Goal: Information Seeking & Learning: Check status

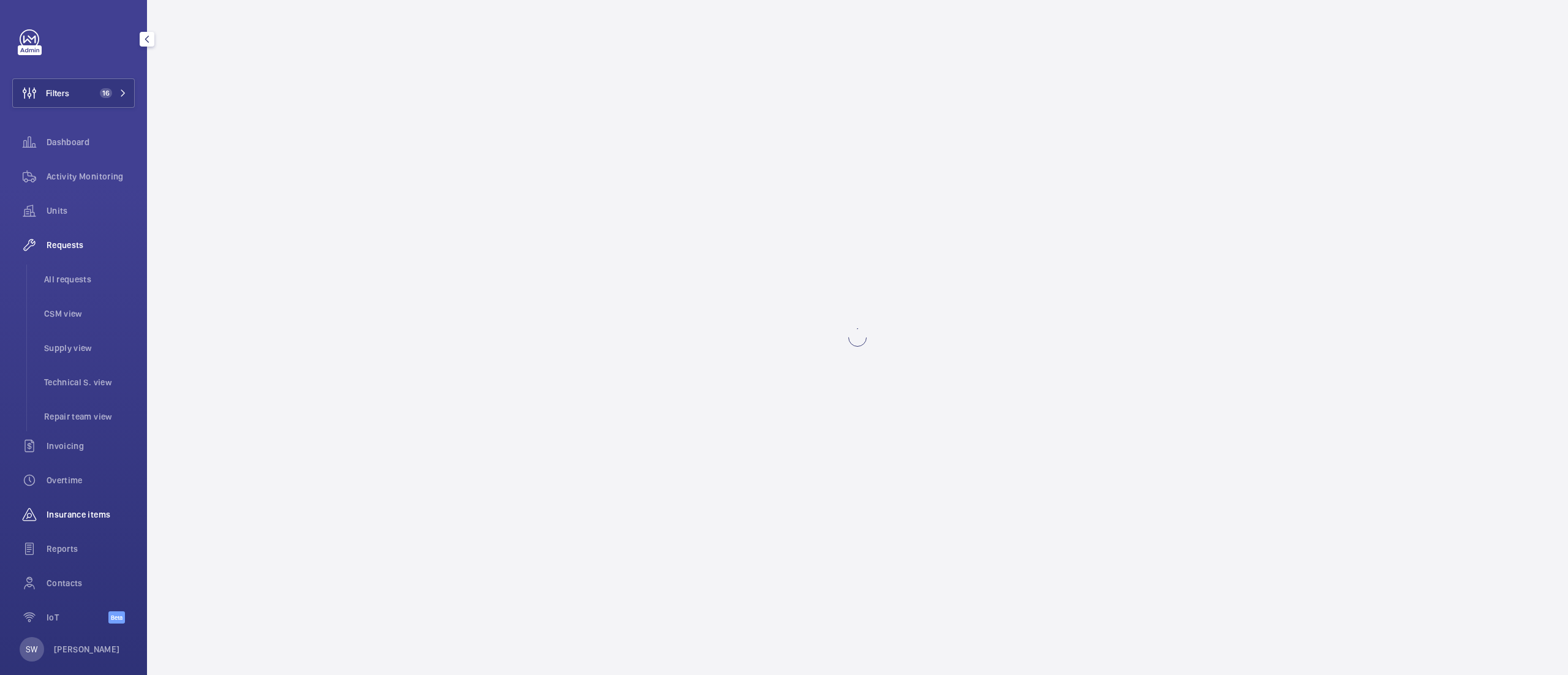
click at [43, 517] on wm-front-icon-button at bounding box center [28, 514] width 34 height 29
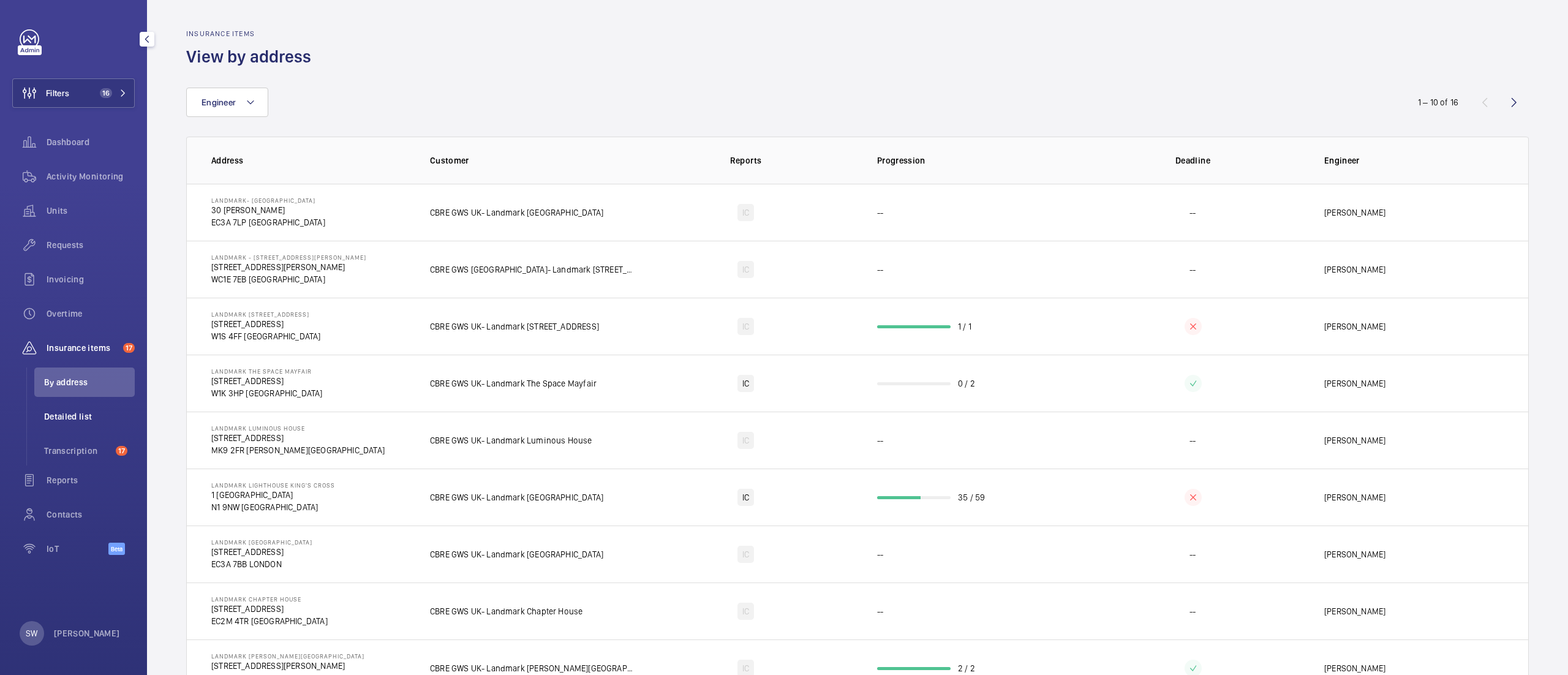
click at [67, 426] on li "Detailed list" at bounding box center [84, 416] width 100 height 29
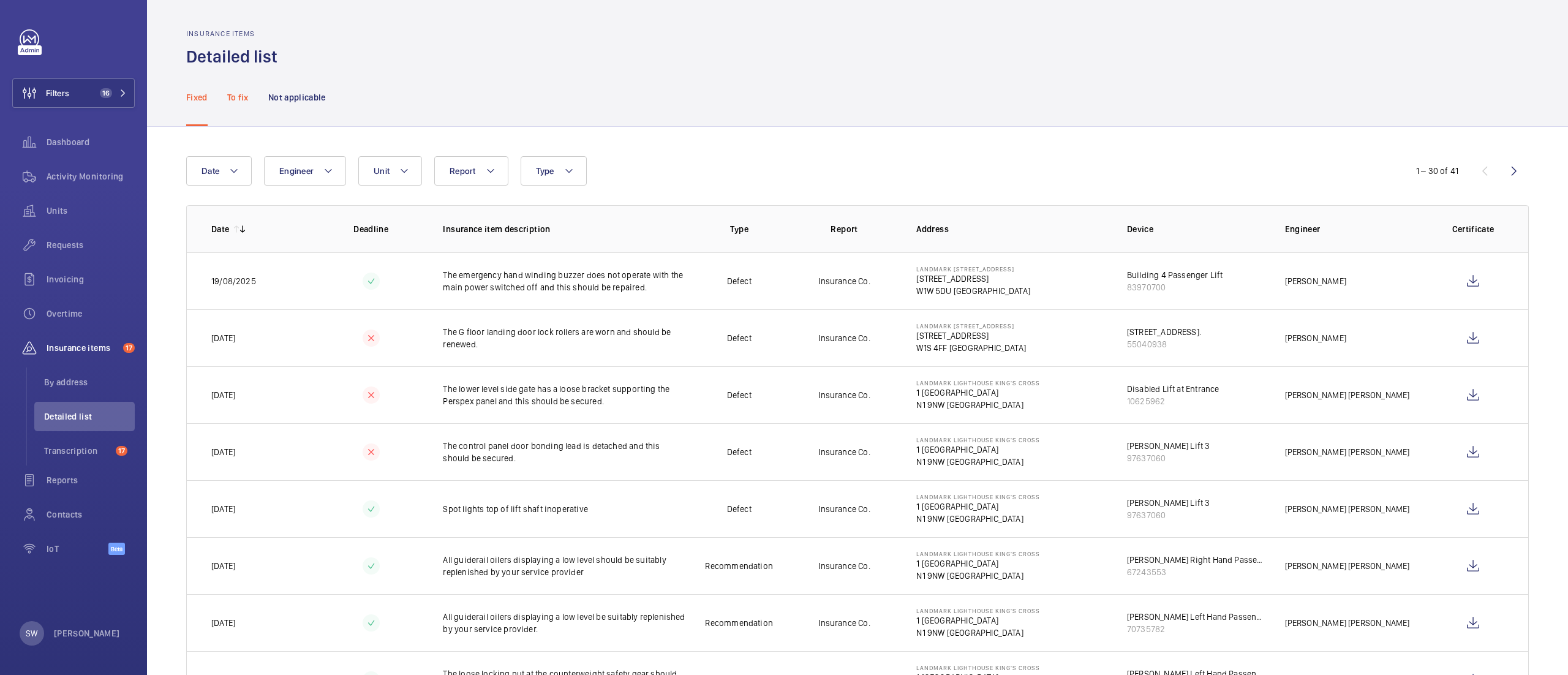
click at [241, 95] on p "To fix" at bounding box center [237, 97] width 21 height 12
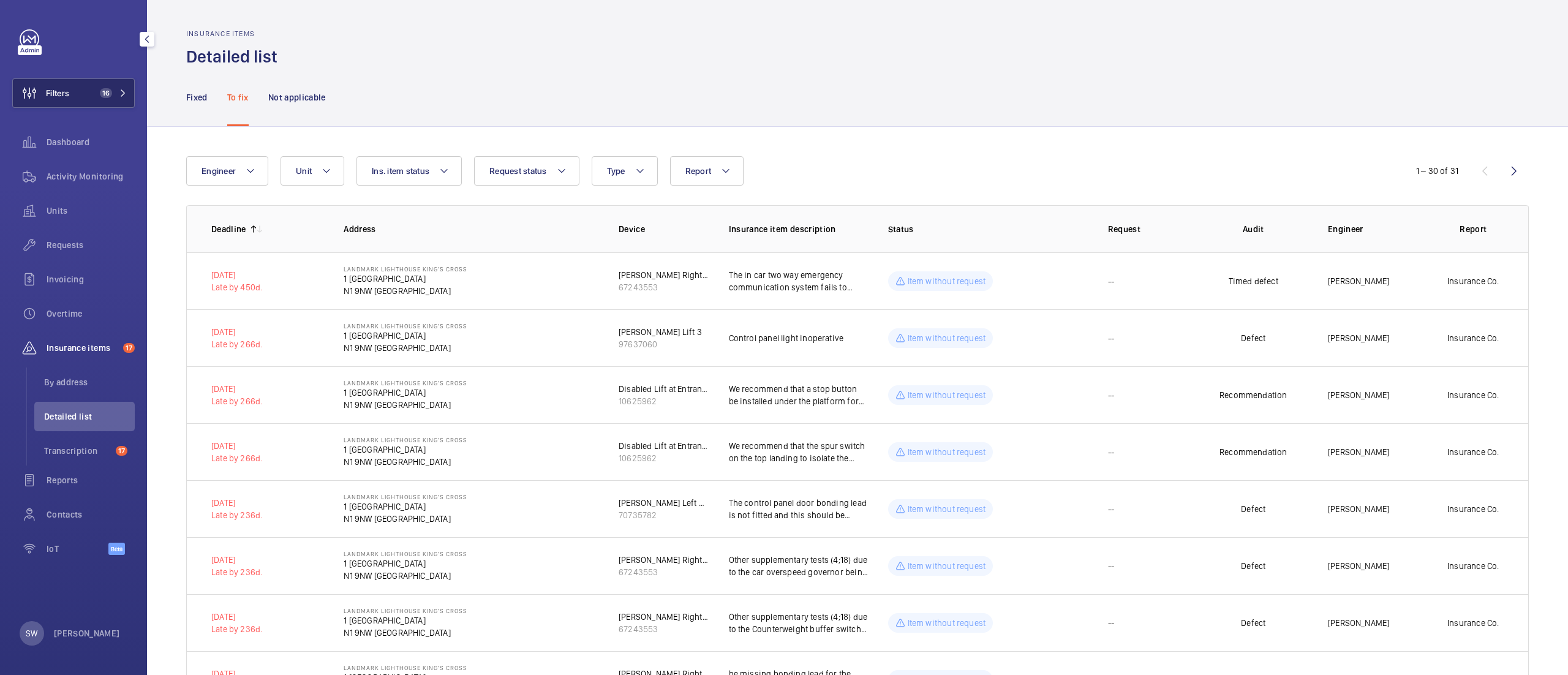
click at [85, 89] on button "Filters 16" at bounding box center [73, 93] width 123 height 29
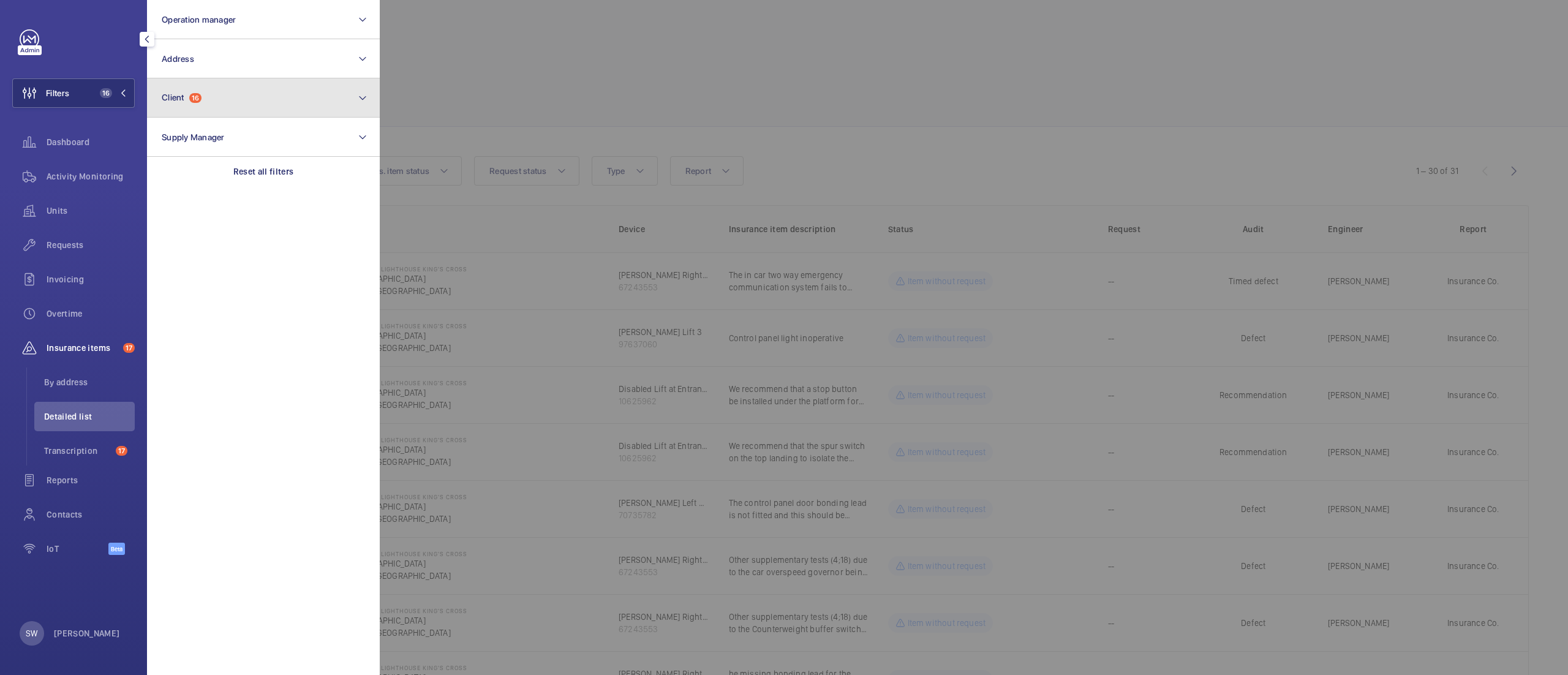
click at [284, 103] on button "Client 16" at bounding box center [263, 98] width 233 height 40
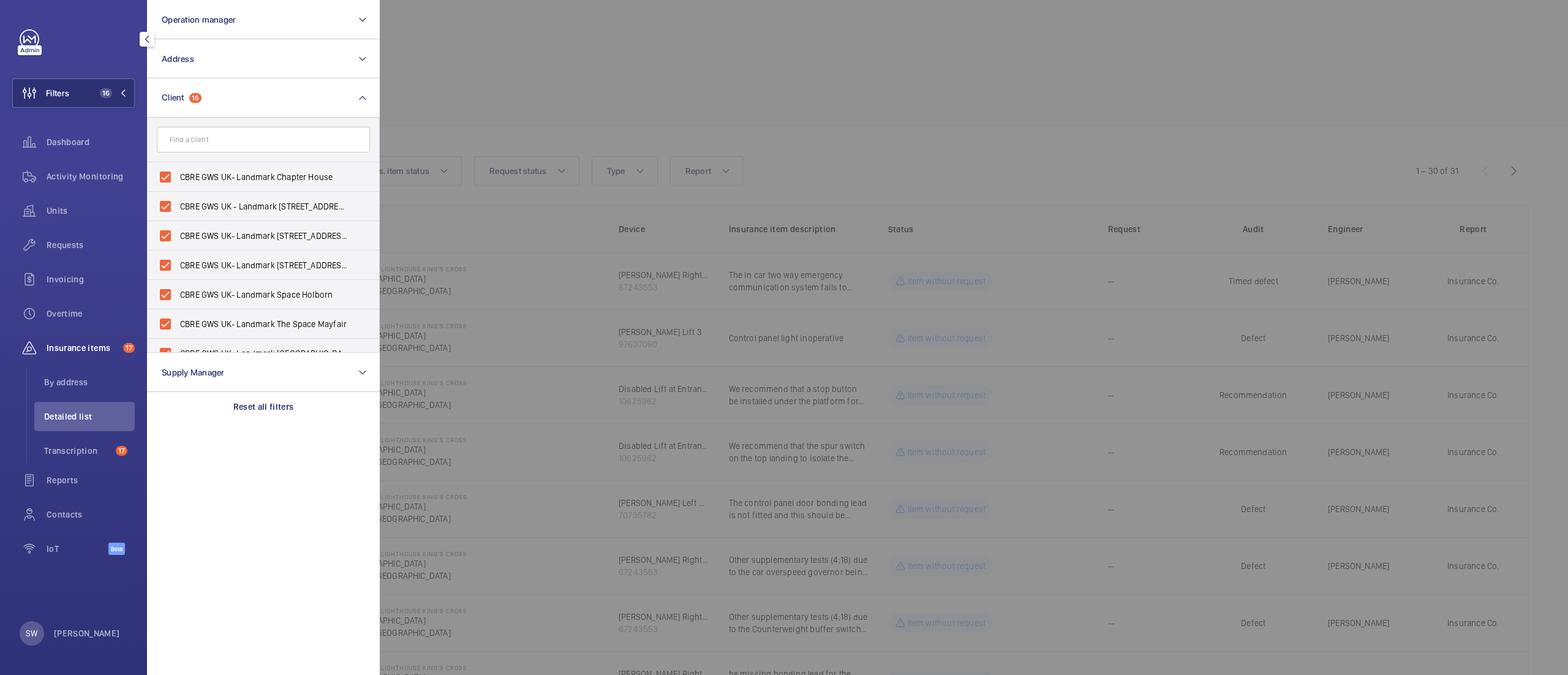
click at [839, 90] on div at bounding box center [1164, 337] width 1568 height 675
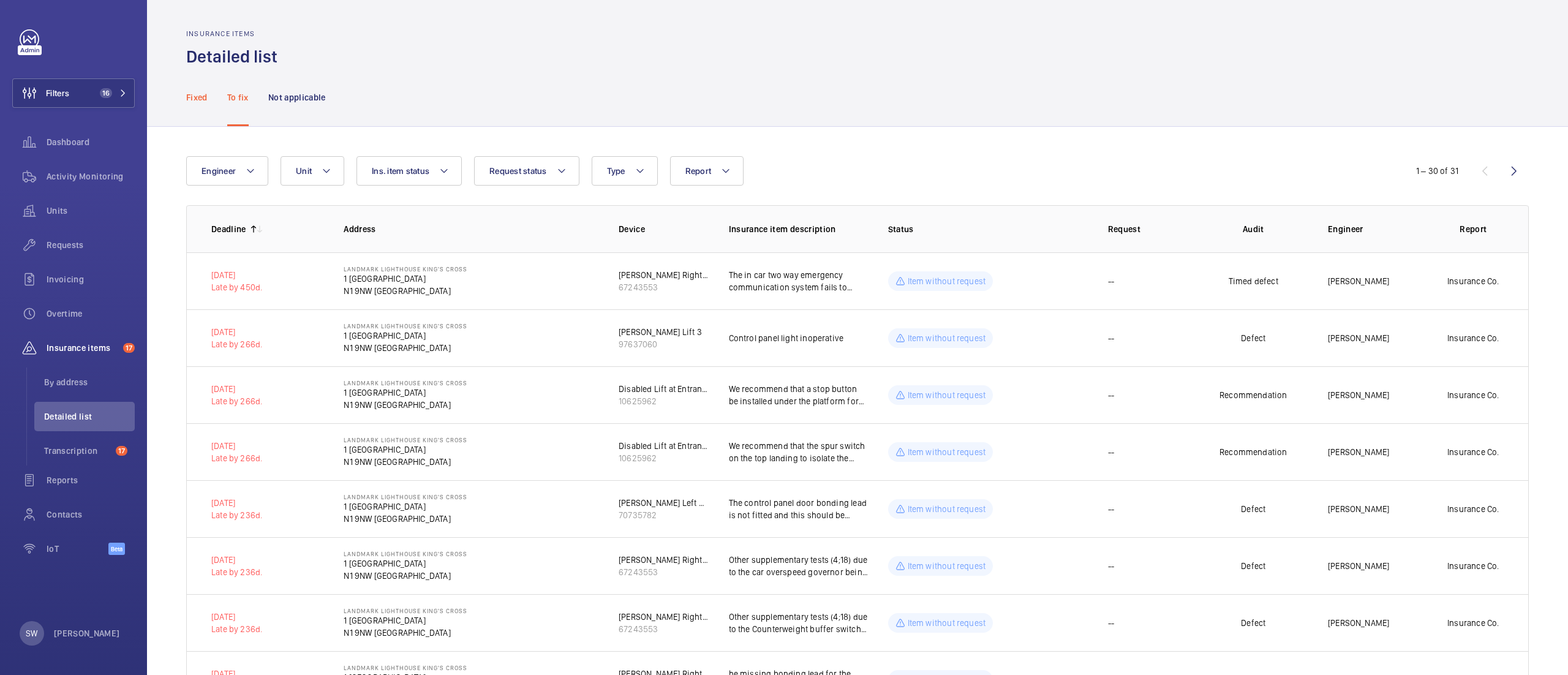
click at [203, 97] on p "Fixed" at bounding box center [196, 97] width 21 height 12
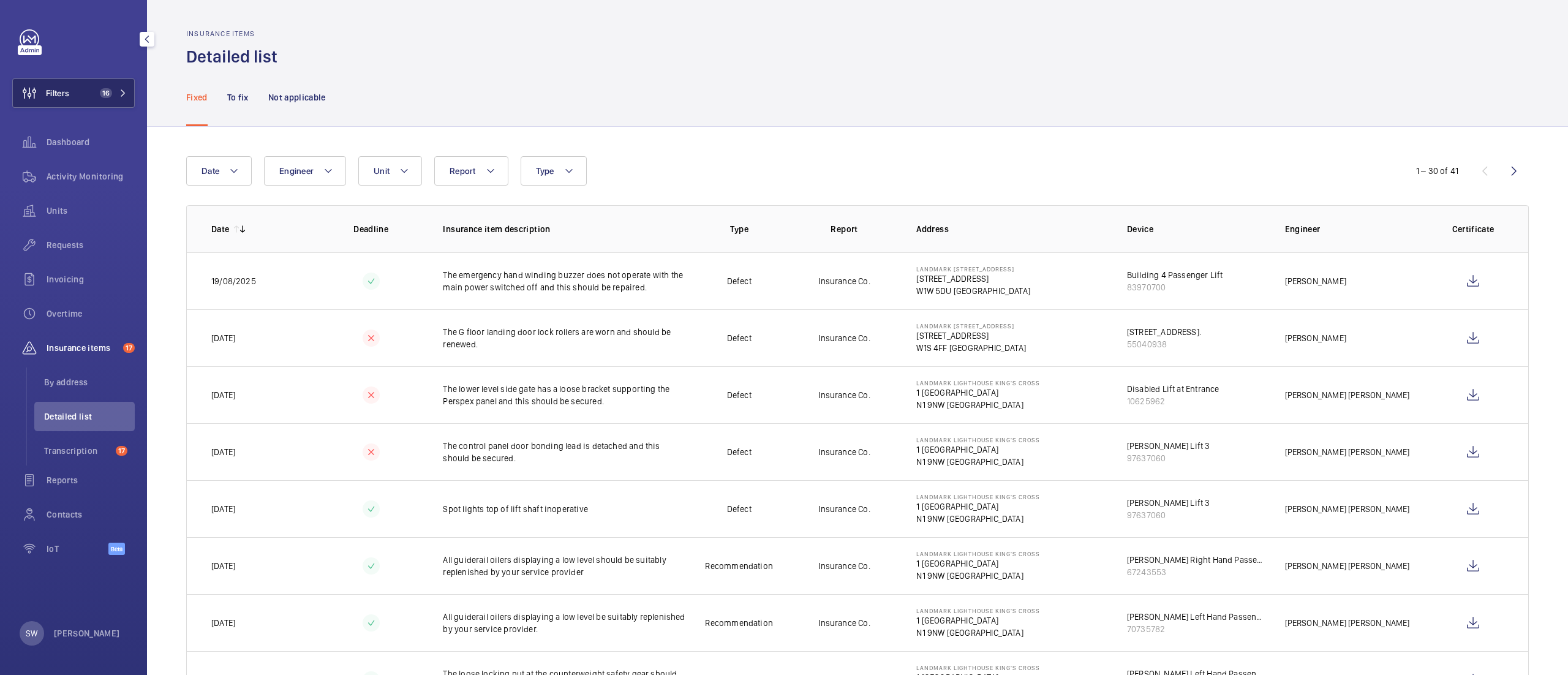
click at [101, 89] on span "16" at bounding box center [105, 93] width 12 height 9
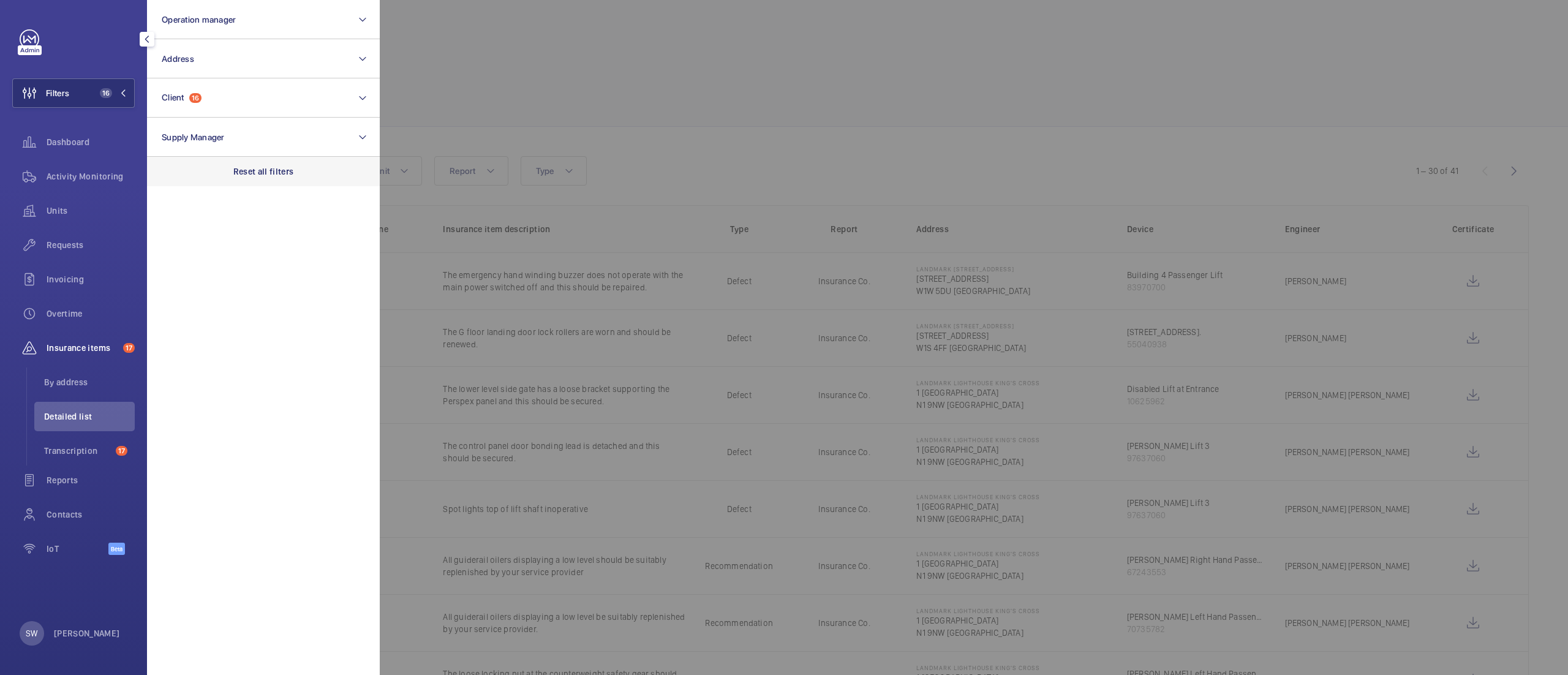
click at [290, 181] on div "Reset all filters" at bounding box center [263, 171] width 233 height 29
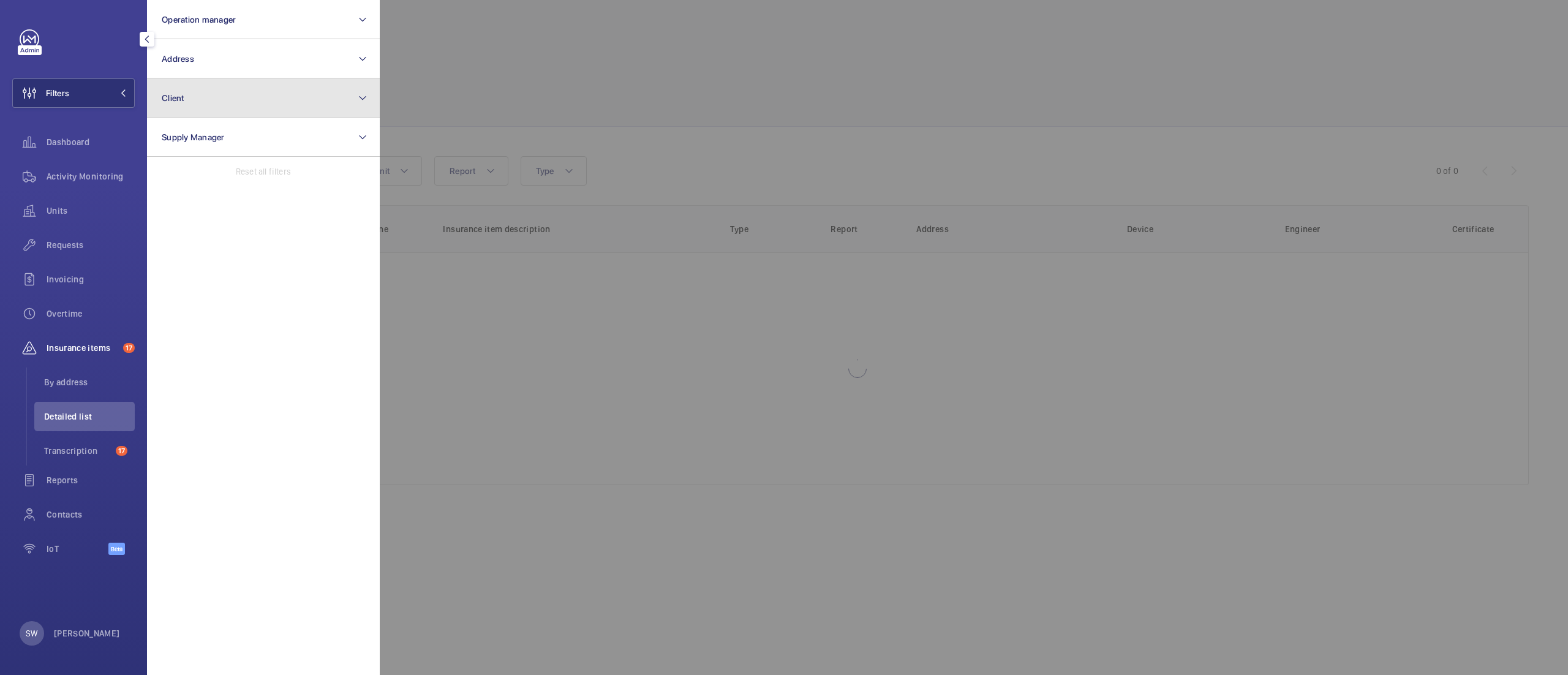
click at [230, 96] on button "Client" at bounding box center [263, 98] width 233 height 40
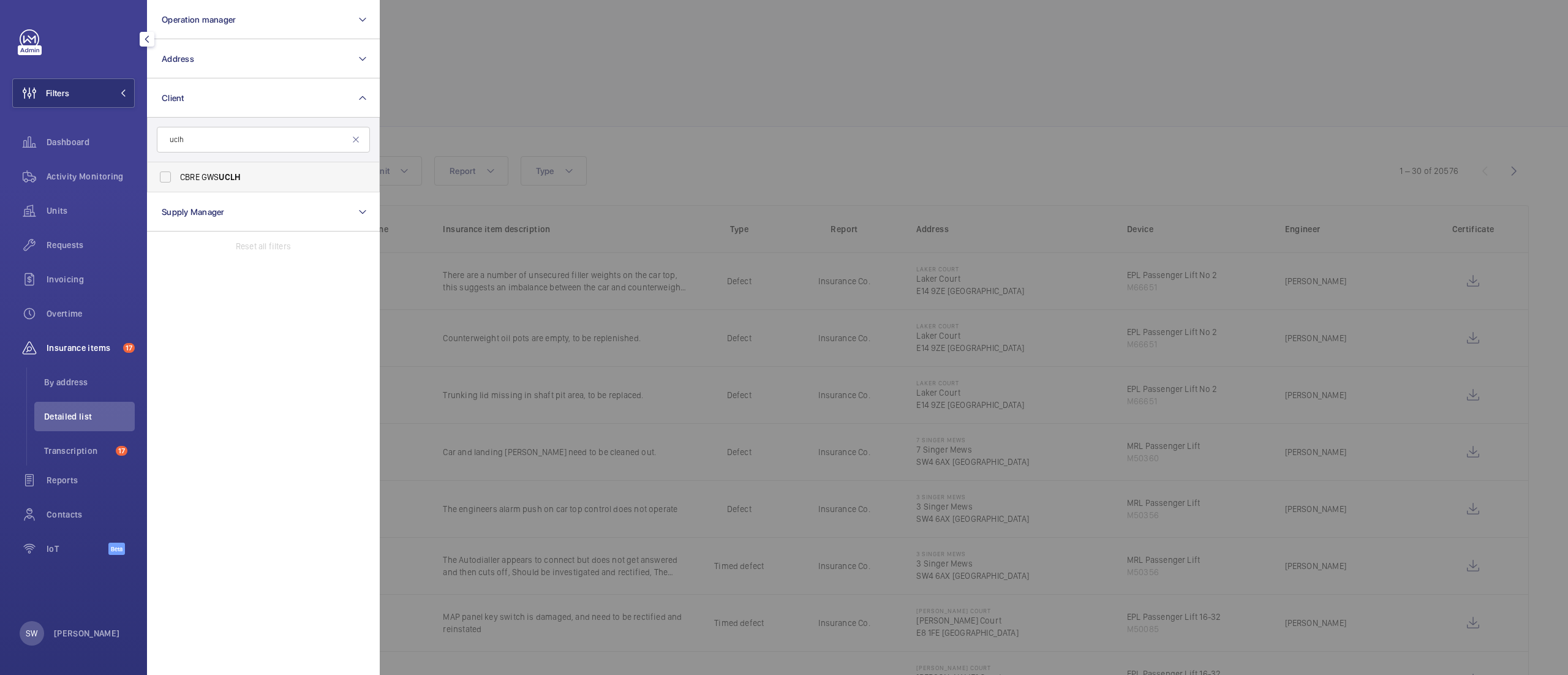
type input "uclh"
click at [241, 185] on label "CBRE GWS UCLH" at bounding box center [254, 176] width 213 height 29
click at [178, 185] on input "CBRE GWS UCLH" at bounding box center [165, 176] width 25 height 25
checkbox input "true"
click at [72, 245] on span "Requests" at bounding box center [90, 245] width 88 height 12
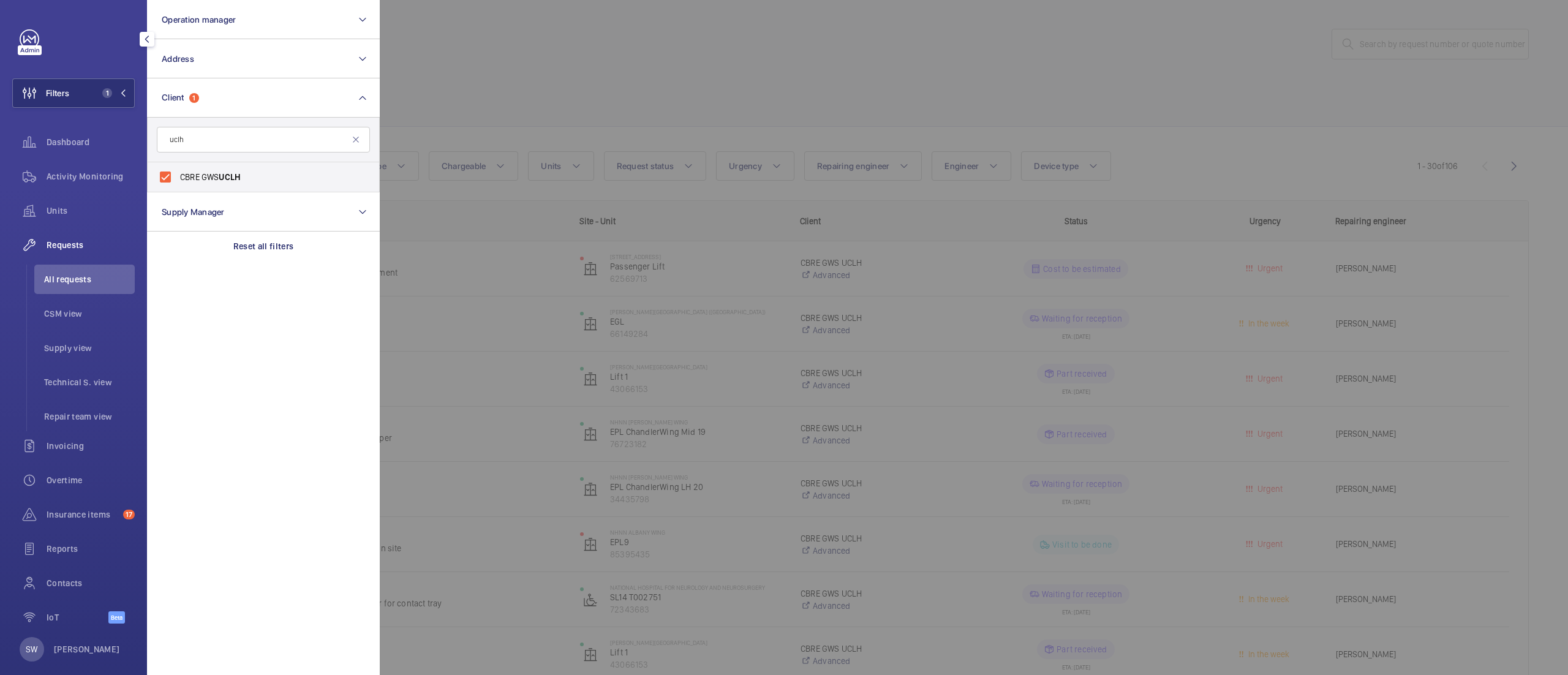
click at [884, 124] on div at bounding box center [1164, 337] width 1568 height 675
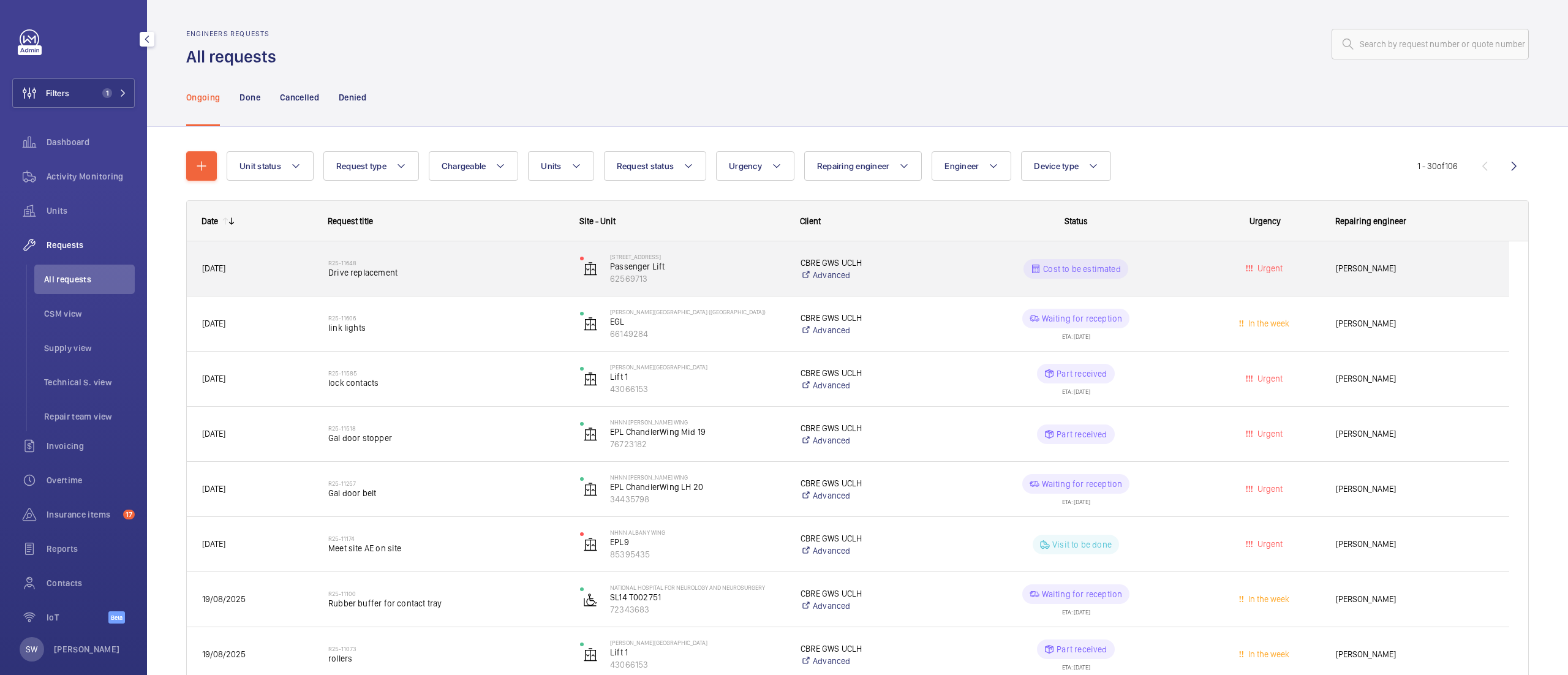
click at [471, 267] on span "Drive replacement" at bounding box center [446, 272] width 236 height 12
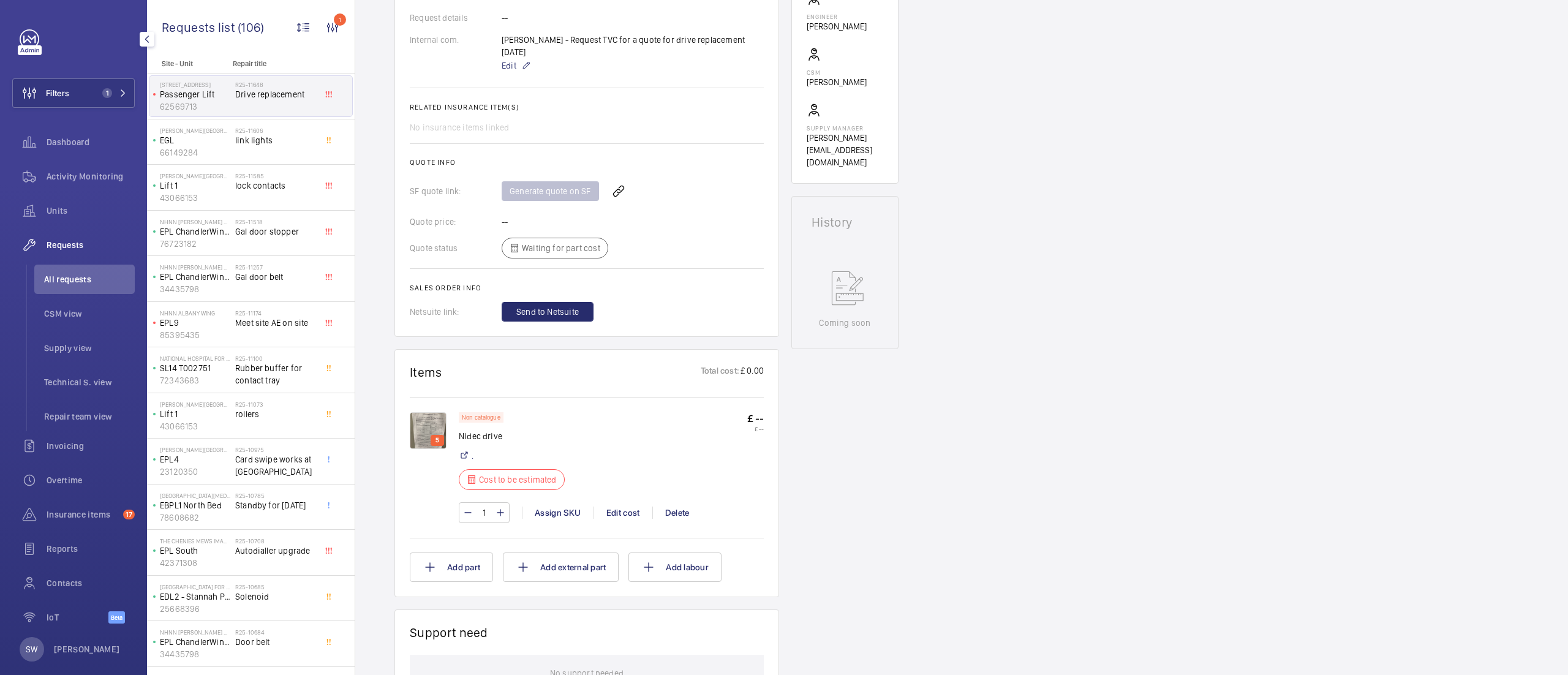
scroll to position [398, 0]
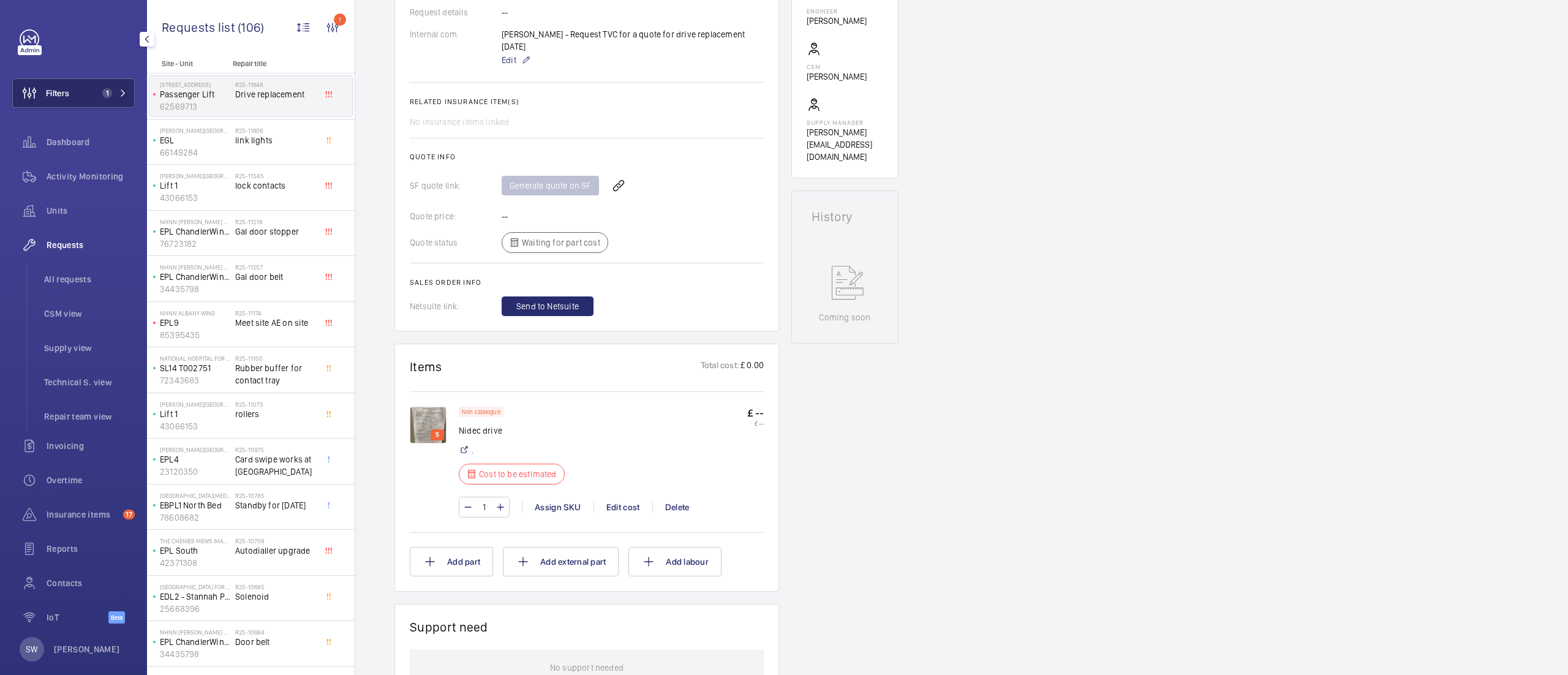
click at [81, 93] on button "Filters 1" at bounding box center [73, 93] width 123 height 29
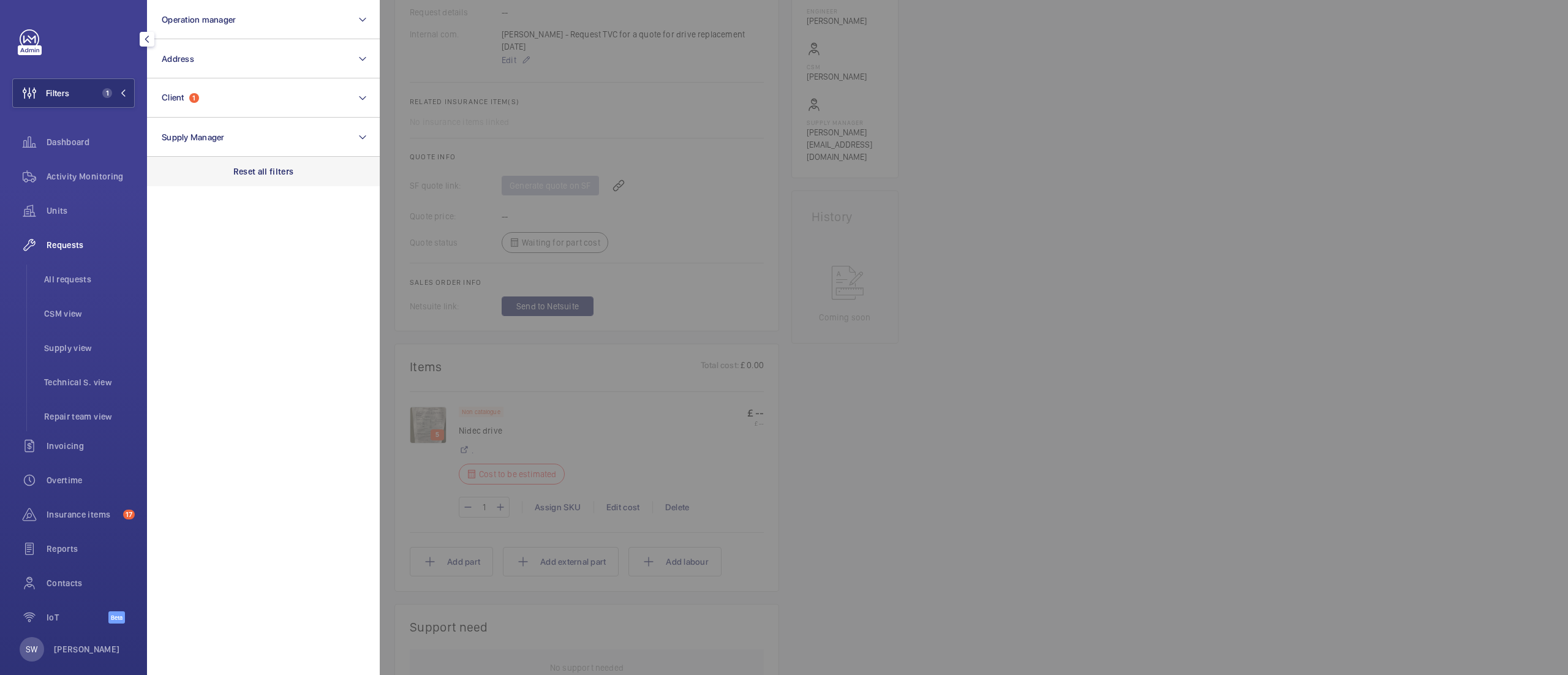
click at [256, 159] on div "Reset all filters" at bounding box center [263, 171] width 233 height 29
click at [244, 116] on button "Client" at bounding box center [263, 98] width 233 height 40
type input "neo bank"
click at [226, 176] on span "Neo" at bounding box center [218, 177] width 15 height 9
click at [178, 176] on input "Encore - Neo Bank side" at bounding box center [165, 176] width 25 height 25
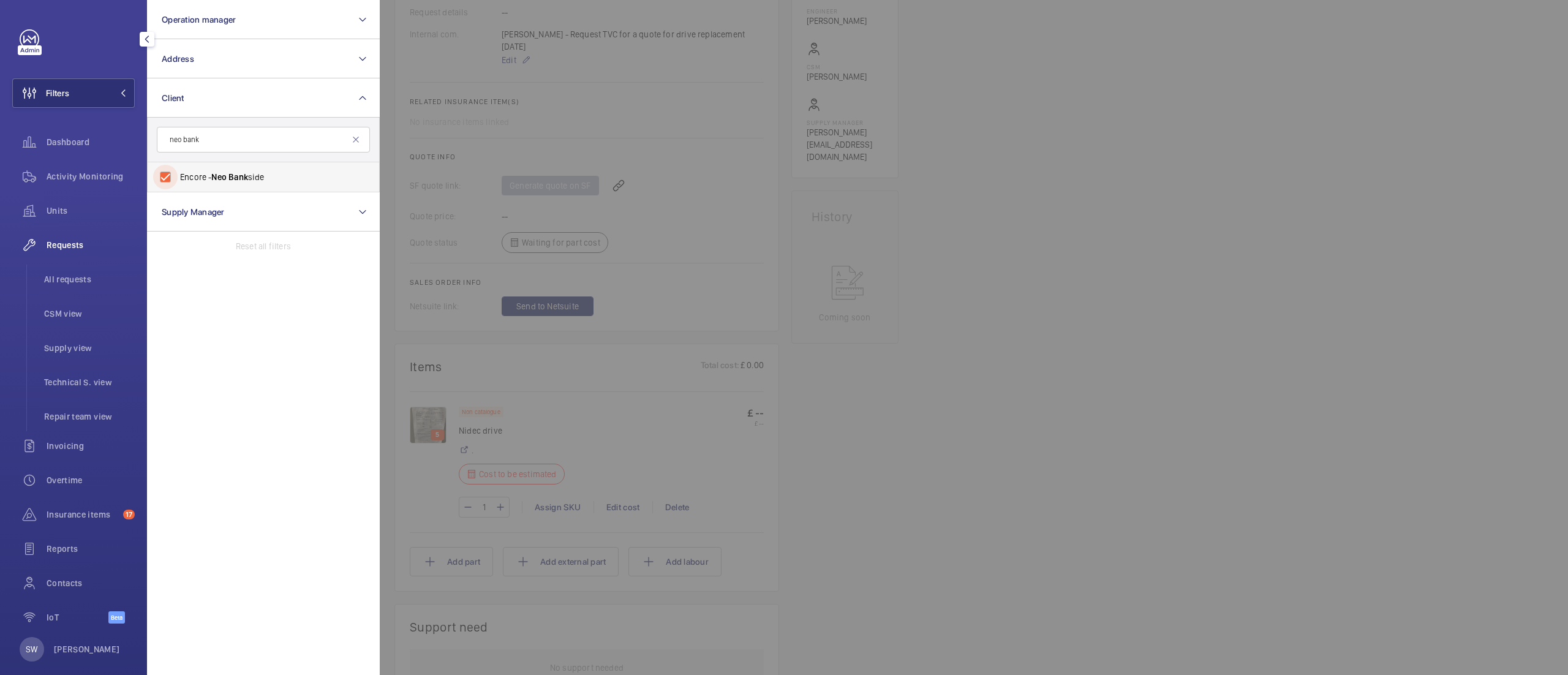
checkbox input "true"
click at [1174, 419] on div at bounding box center [1164, 337] width 1568 height 675
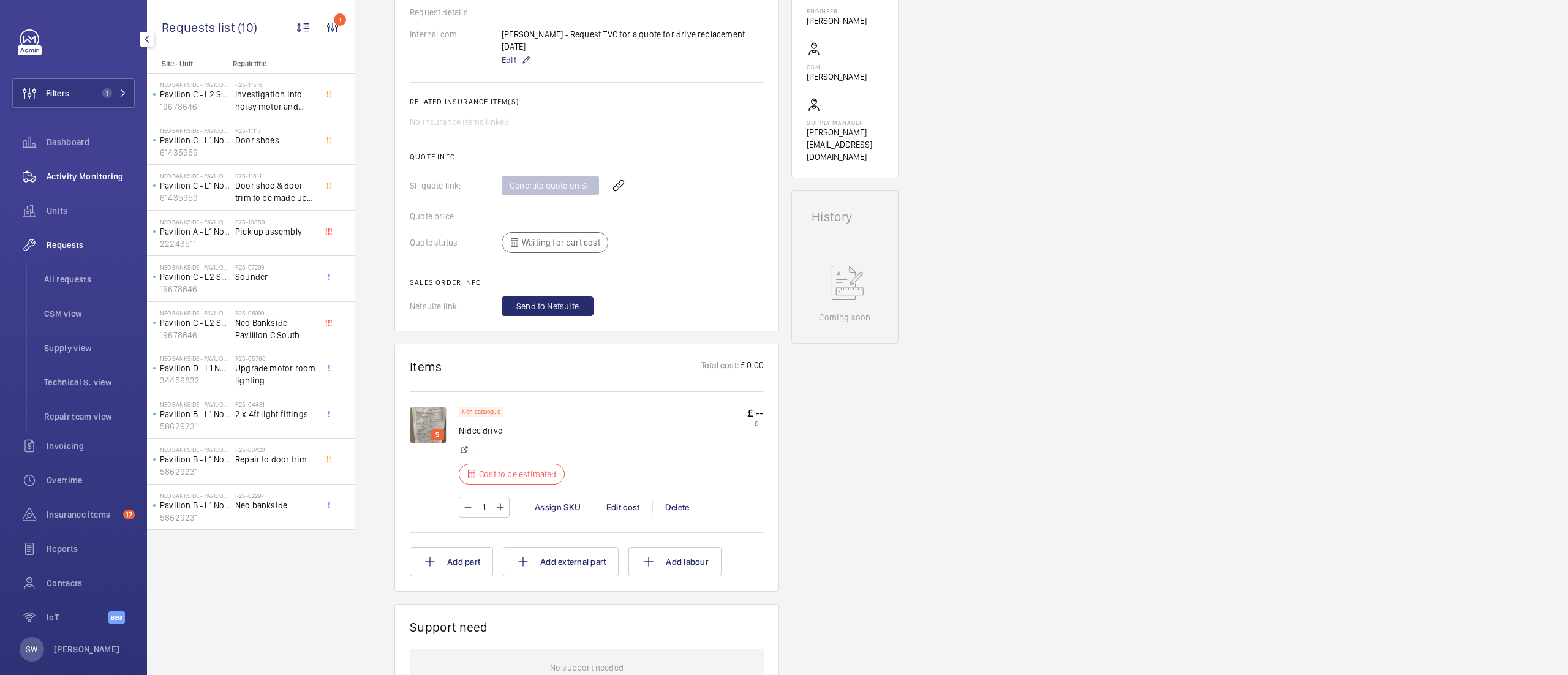
click at [60, 175] on span "Activity Monitoring" at bounding box center [90, 176] width 88 height 12
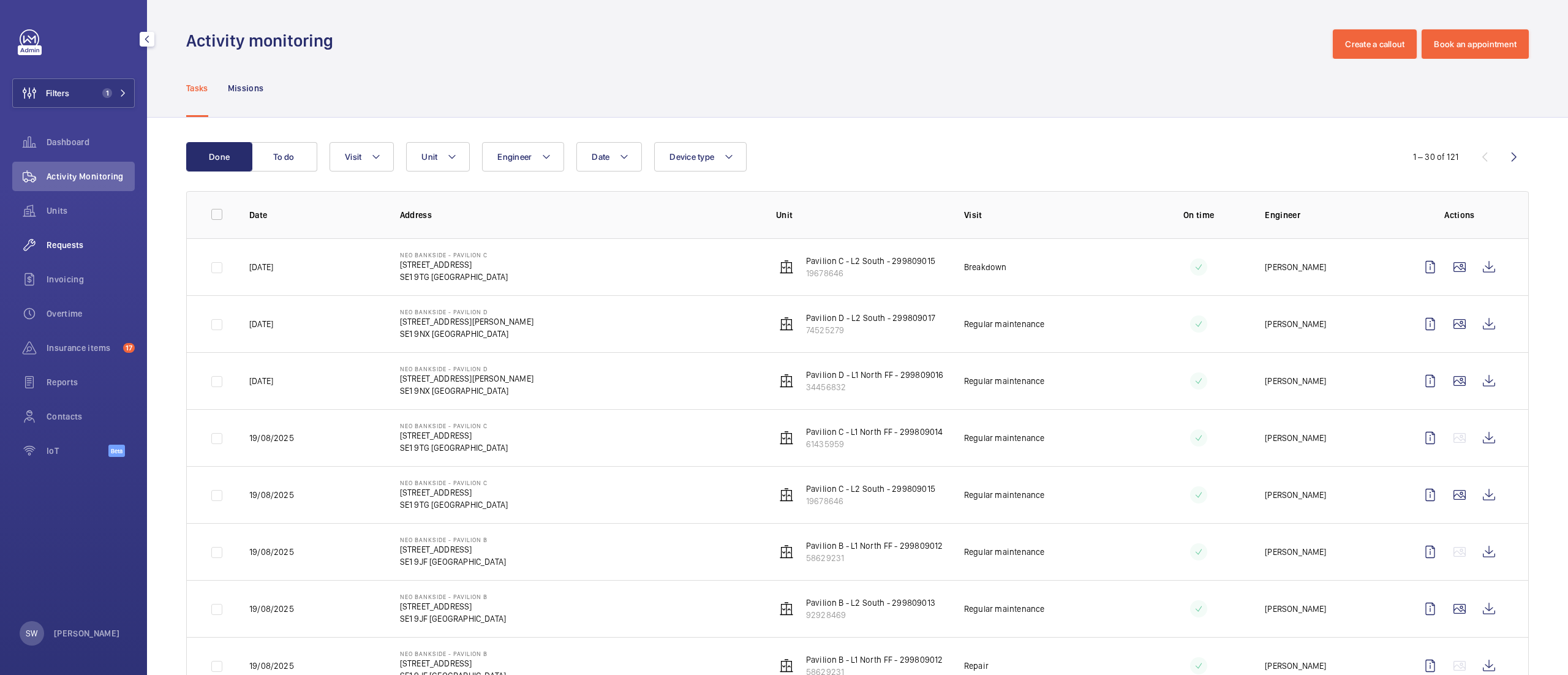
click at [86, 235] on div "Requests" at bounding box center [73, 245] width 123 height 29
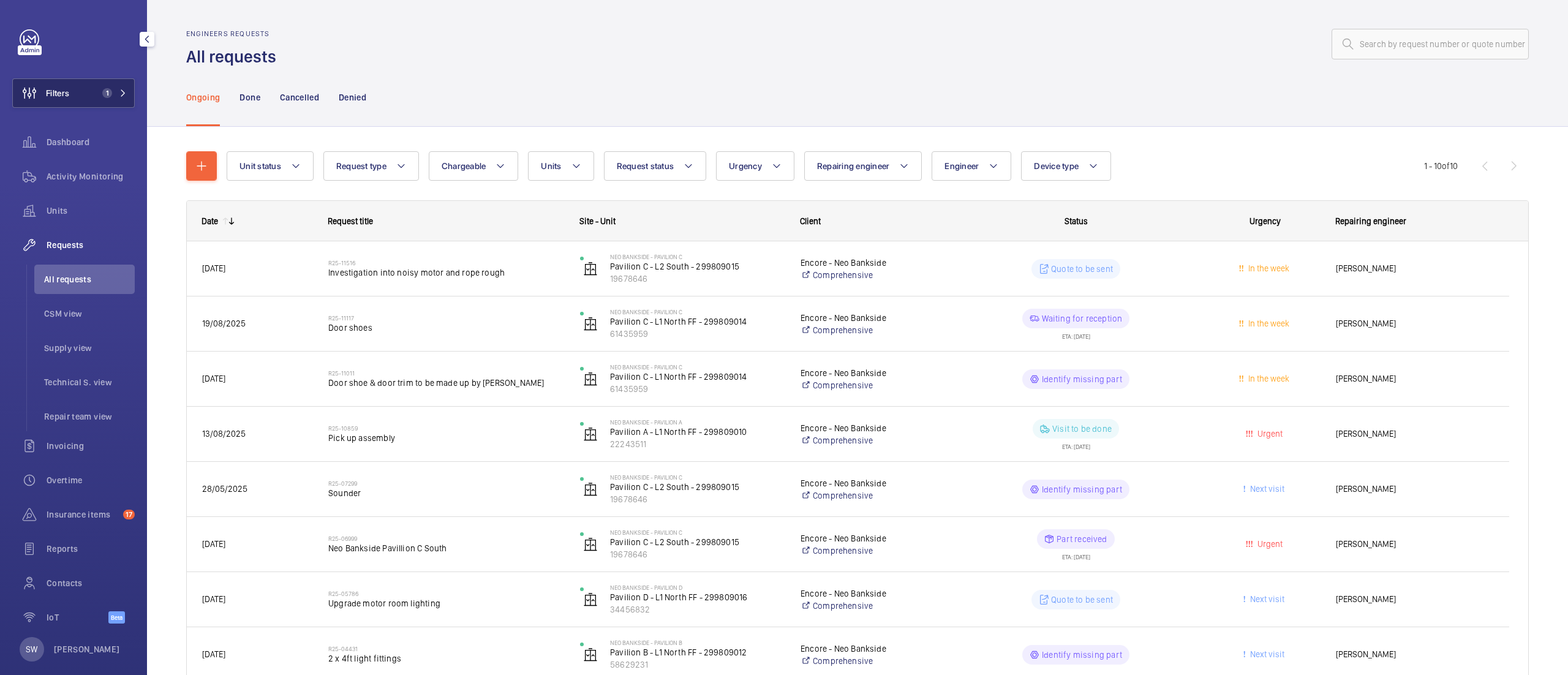
click at [89, 83] on button "Filters 1" at bounding box center [73, 93] width 123 height 29
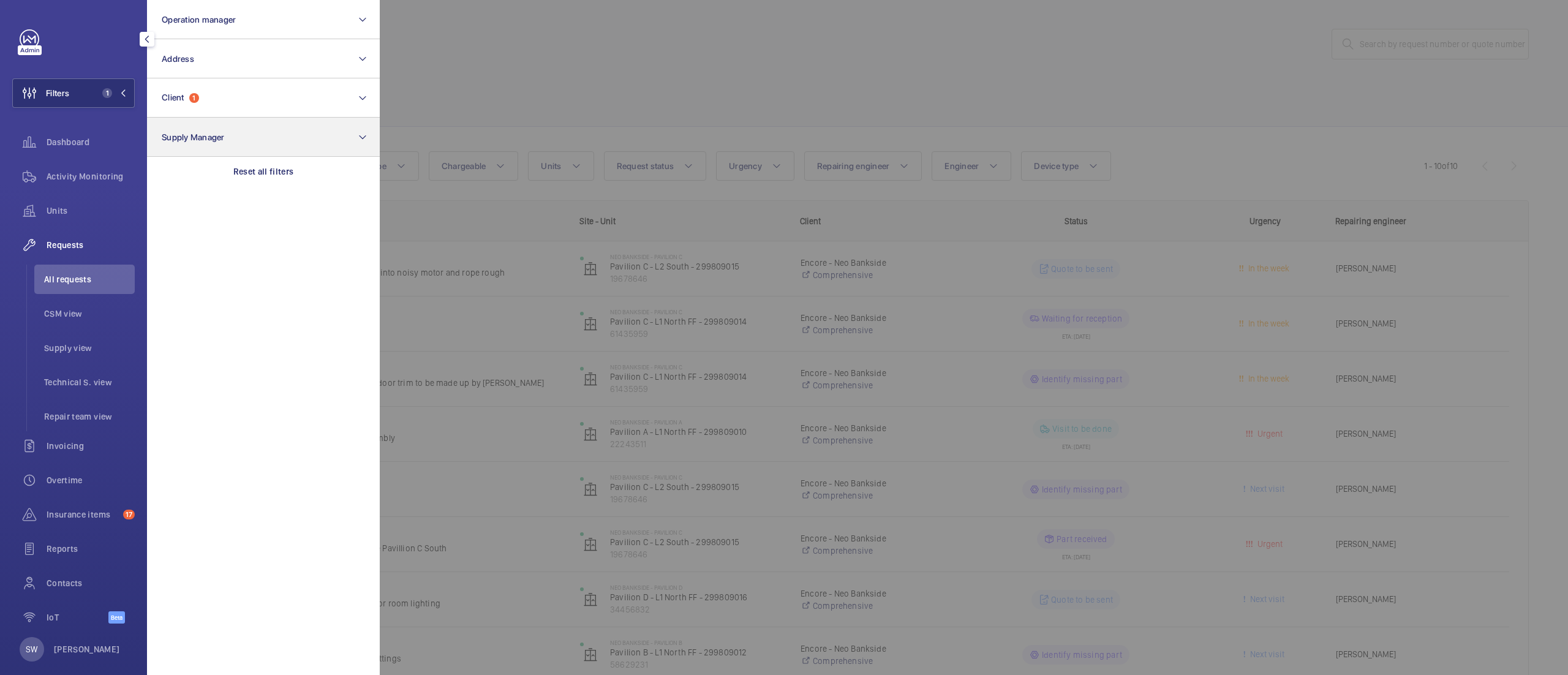
drag, startPoint x: 301, startPoint y: 174, endPoint x: 282, endPoint y: 150, distance: 30.6
click at [301, 175] on div "Reset all filters" at bounding box center [263, 171] width 233 height 29
click at [251, 103] on button "Client" at bounding box center [263, 98] width 233 height 40
type input "knightsbrid"
click at [248, 174] on span "KNIGHTSBRID" at bounding box center [232, 177] width 54 height 9
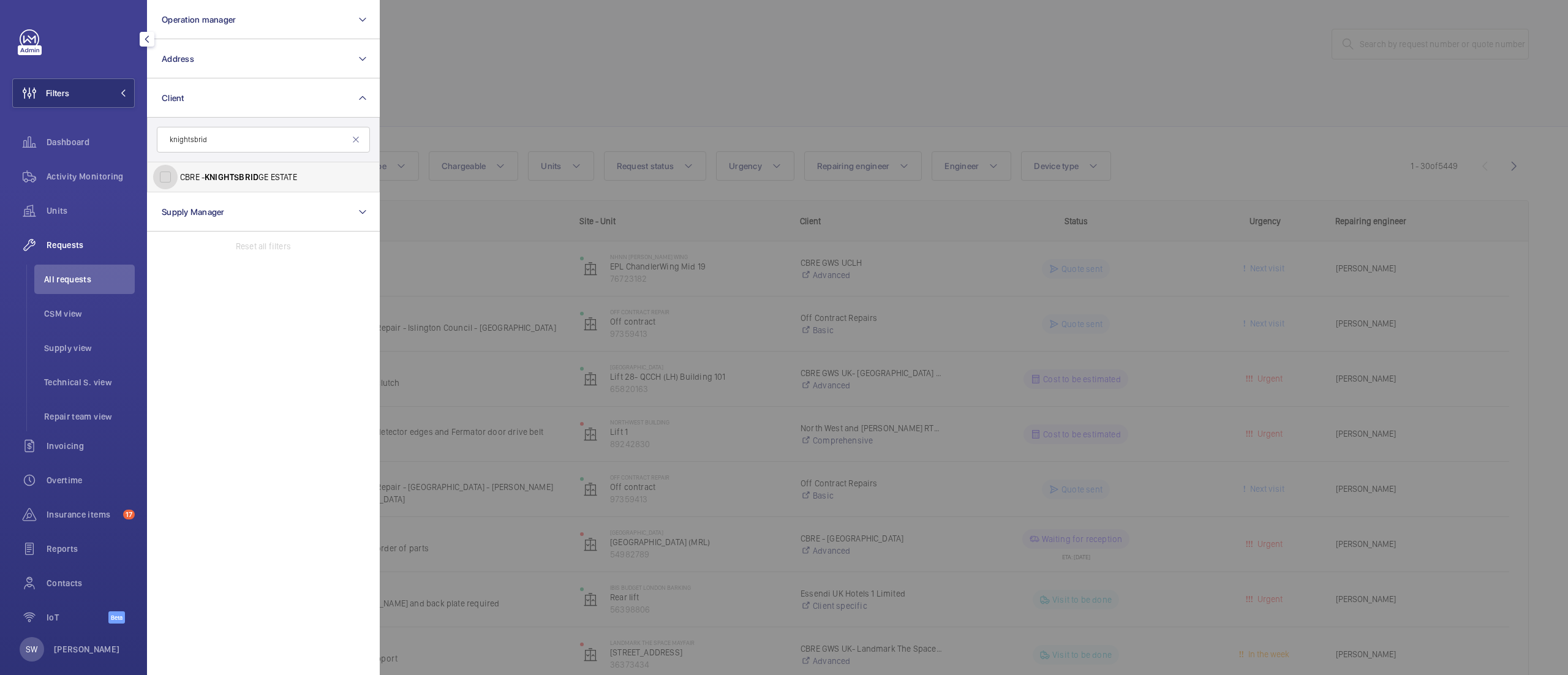
click at [178, 174] on input "CBRE - KNIGHTSBRID GE ESTATE" at bounding box center [165, 176] width 25 height 25
checkbox input "true"
click at [755, 83] on div at bounding box center [1164, 337] width 1568 height 675
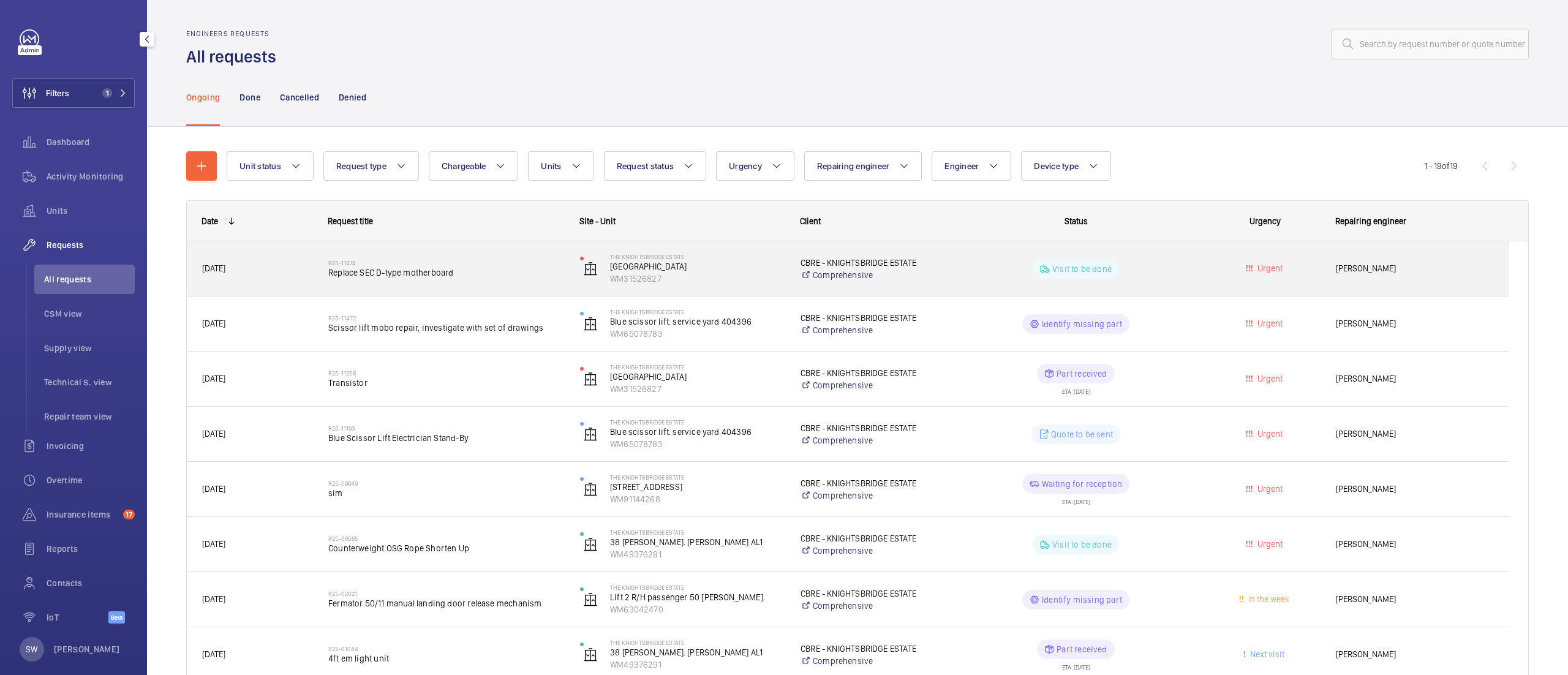
click at [457, 262] on h2 "R25-11474" at bounding box center [446, 263] width 236 height 7
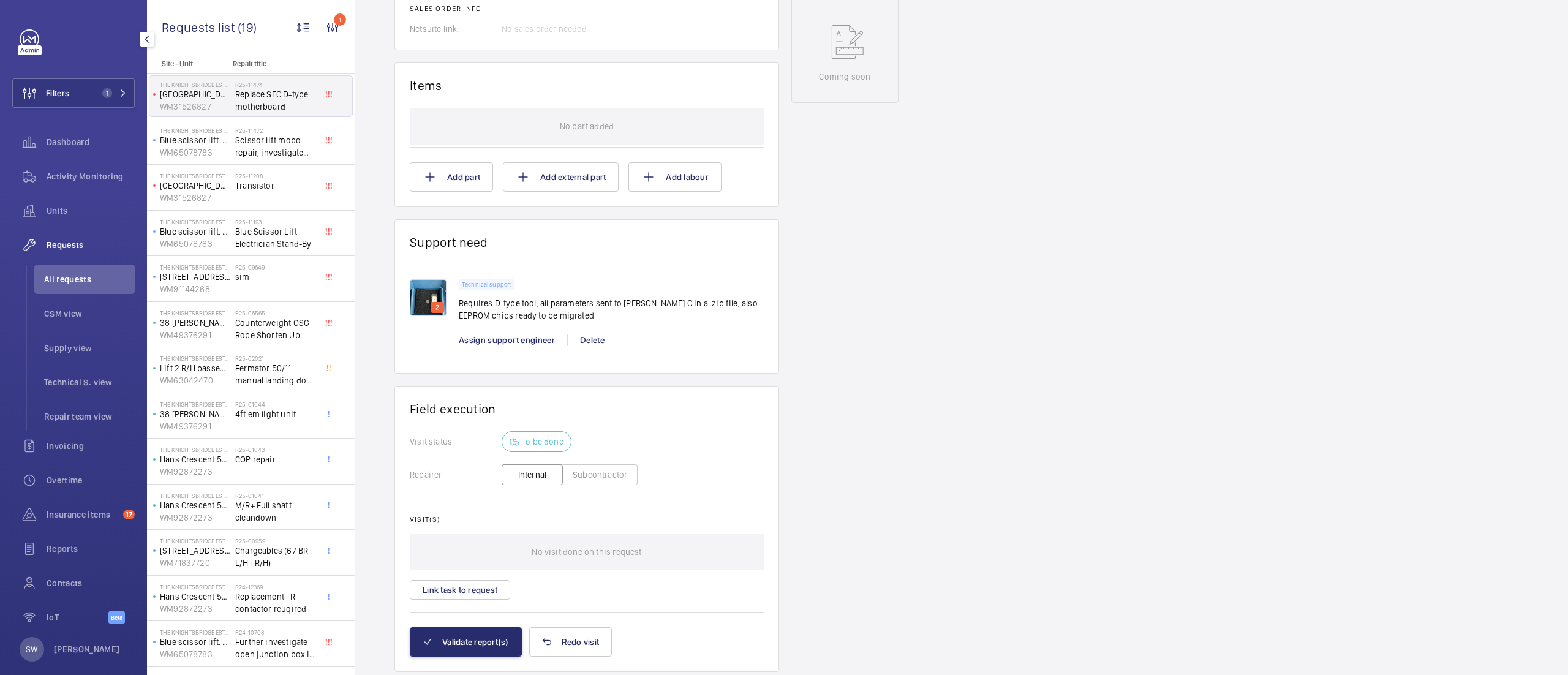
scroll to position [674, 0]
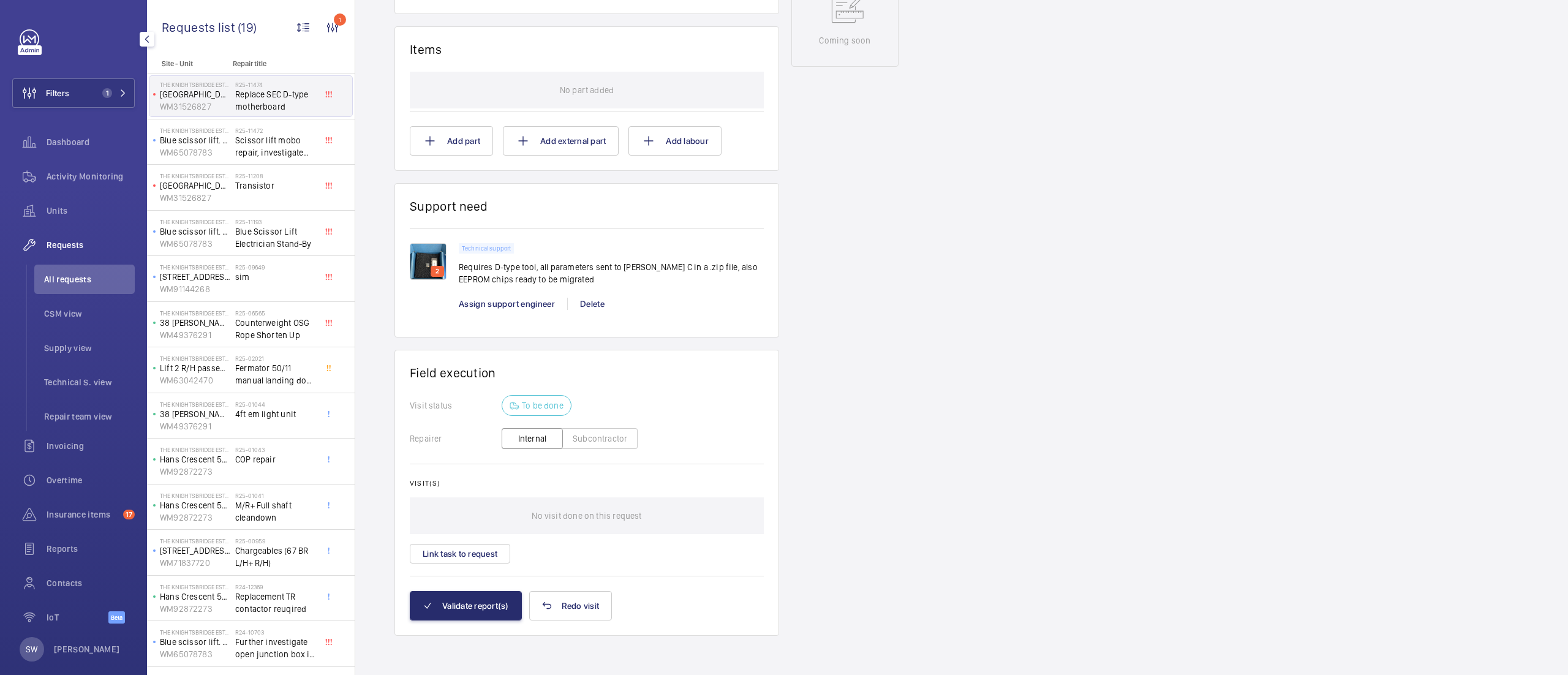
click at [430, 259] on img at bounding box center [428, 261] width 36 height 36
